Goal: Register for event/course

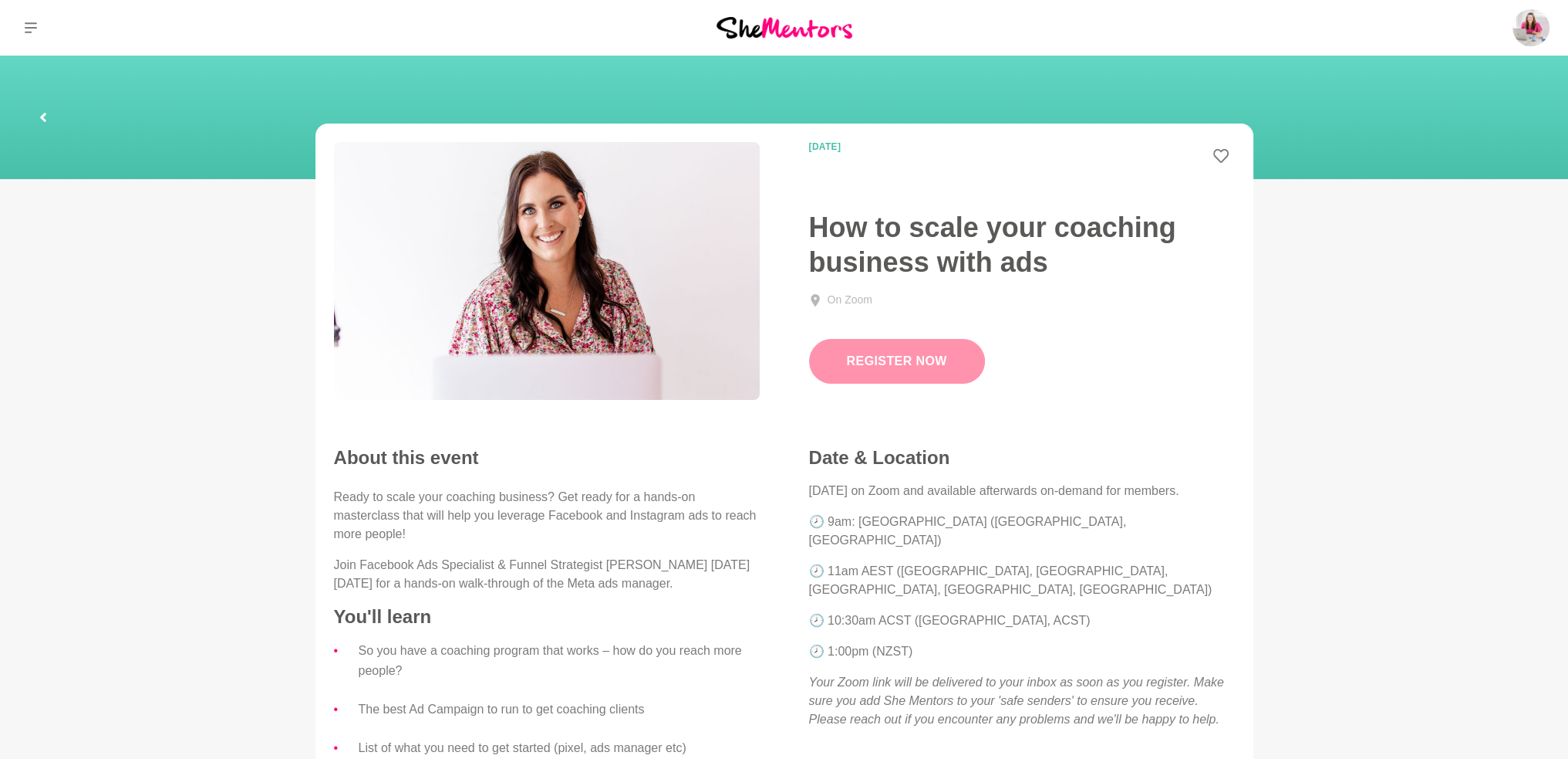
click at [880, 368] on link "Register Now" at bounding box center [897, 361] width 176 height 45
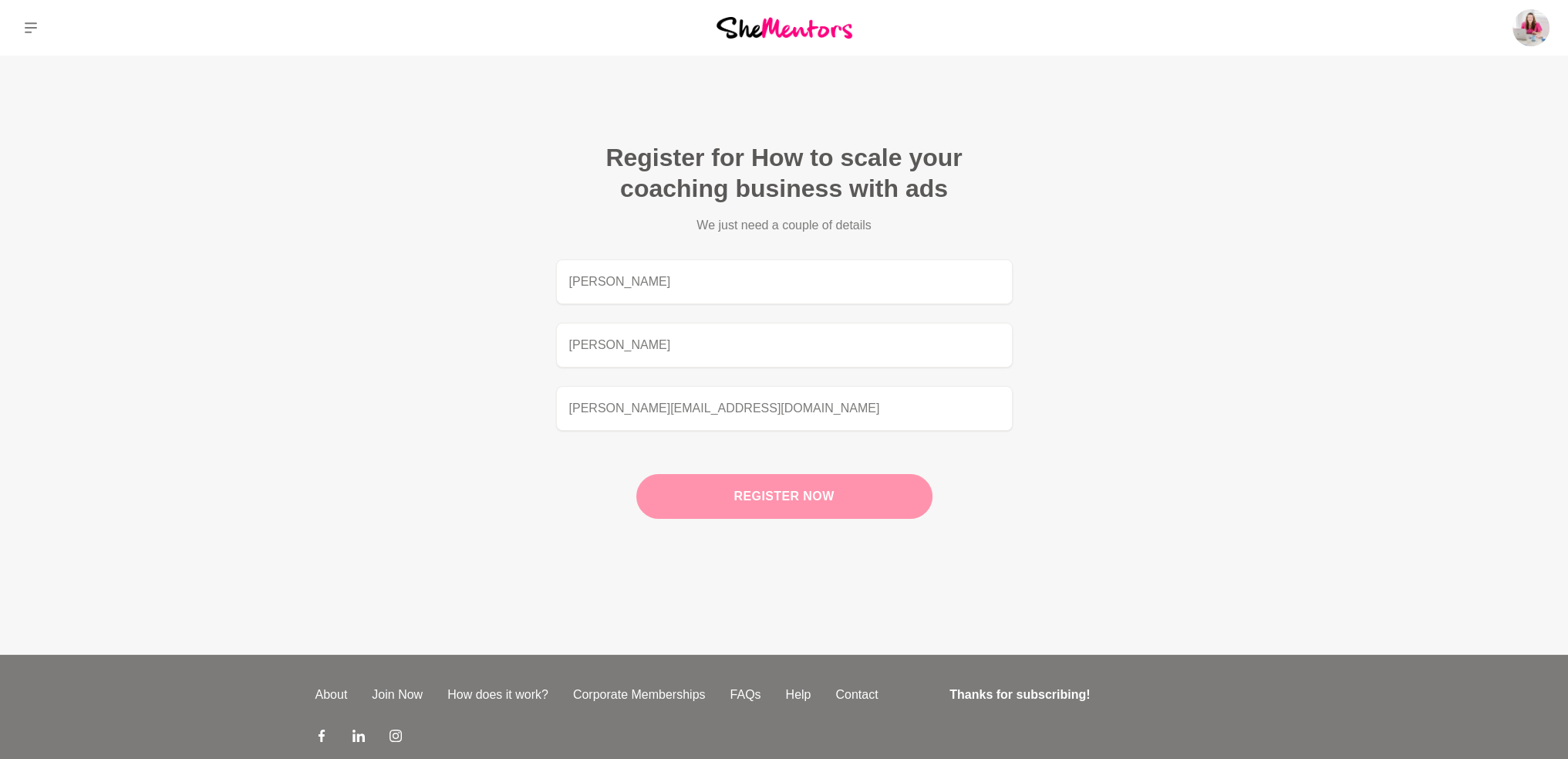
click at [778, 488] on button "Register now" at bounding box center [784, 496] width 296 height 45
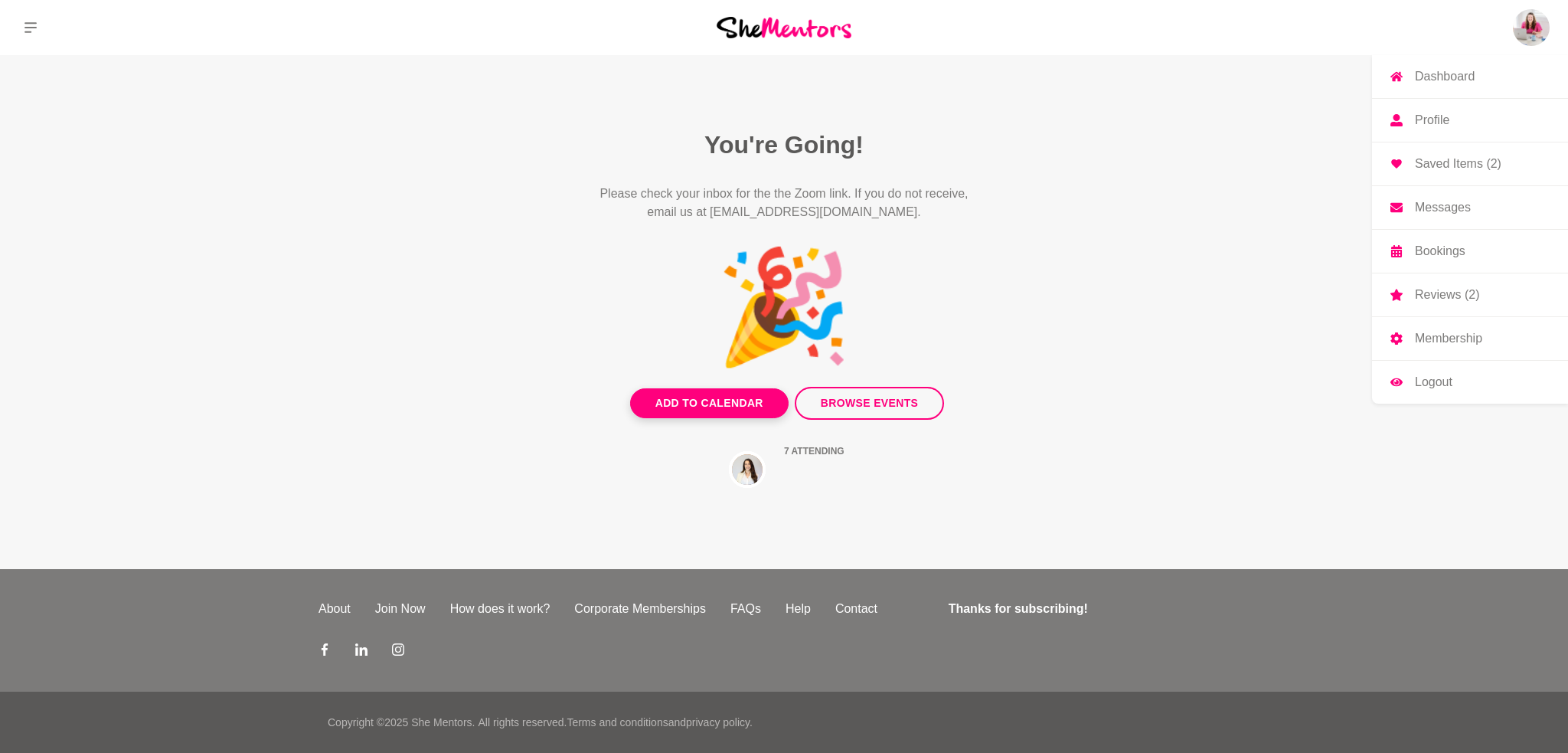
click at [1438, 251] on p "Bookings" at bounding box center [1440, 250] width 50 height 13
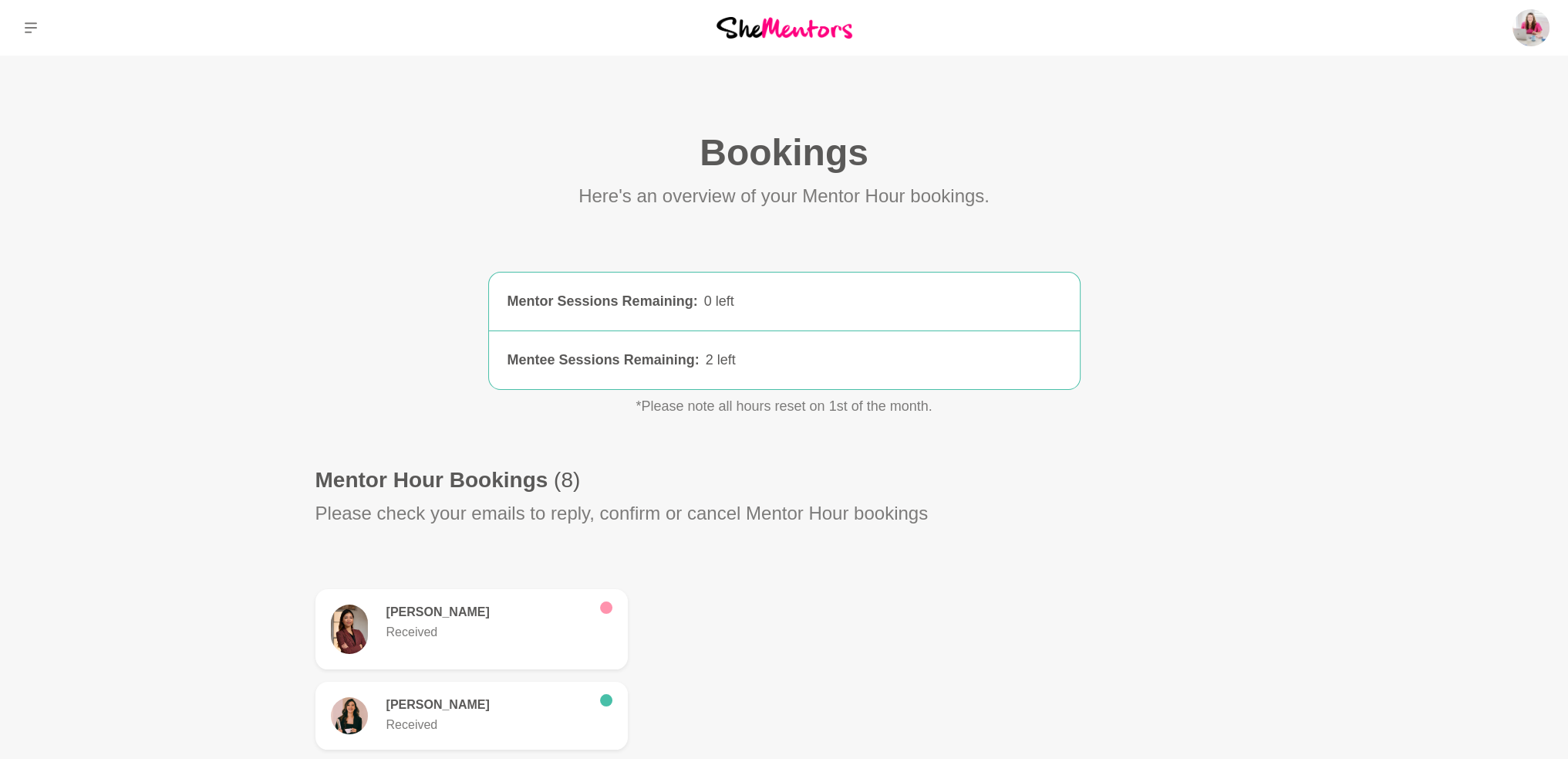
click at [770, 33] on img at bounding box center [784, 26] width 135 height 20
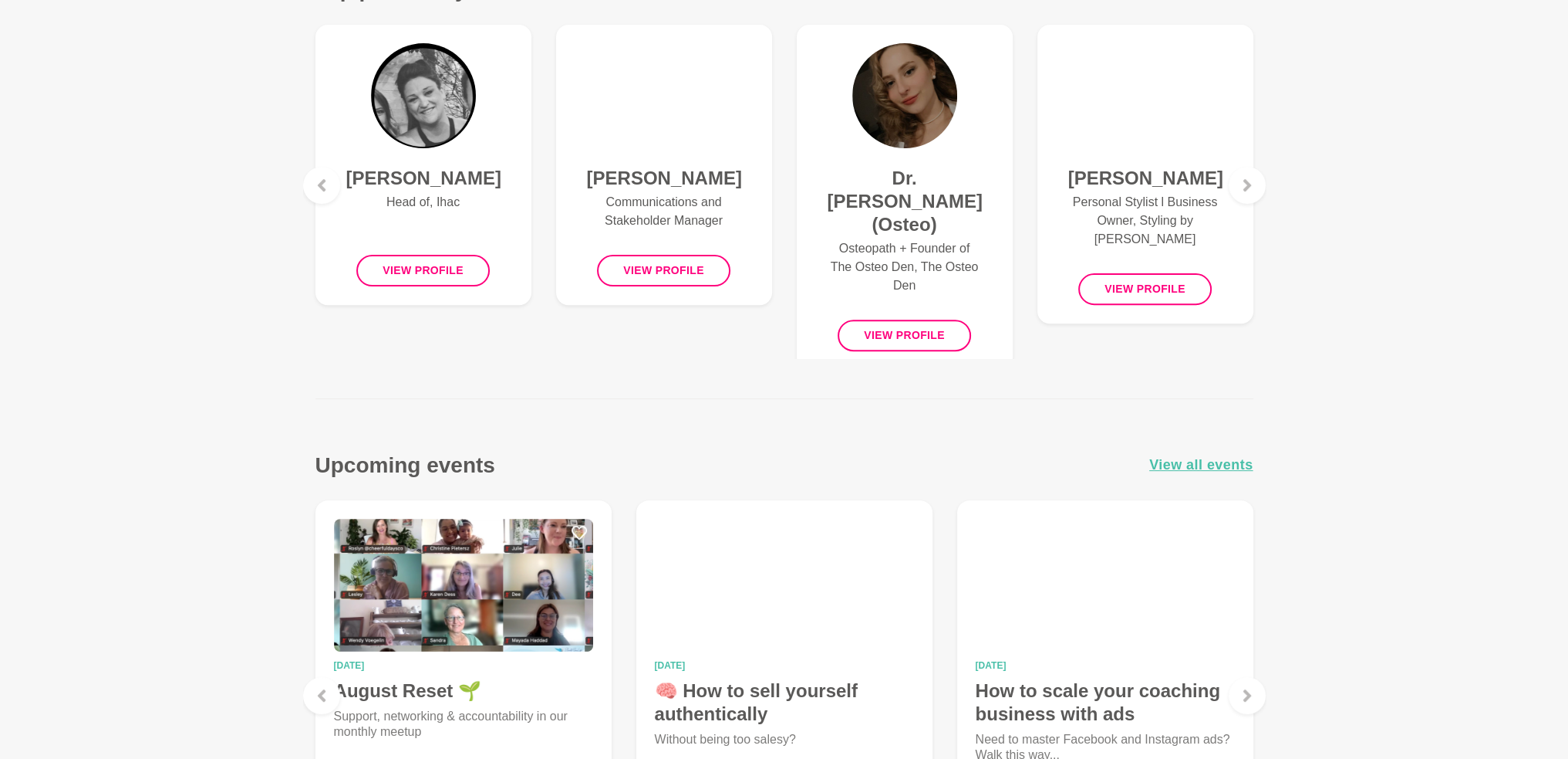
scroll to position [540, 0]
